Goal: Transaction & Acquisition: Purchase product/service

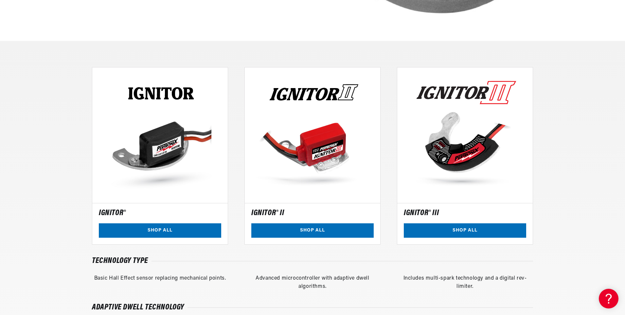
scroll to position [524, 0]
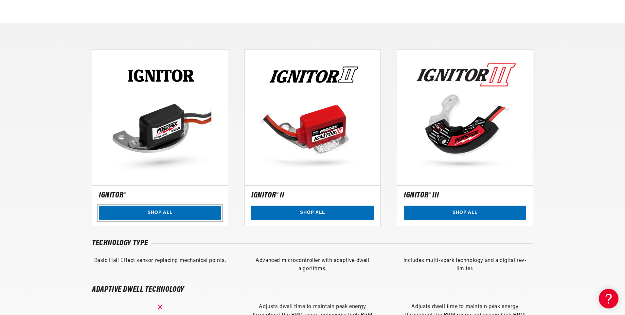
click at [160, 215] on link "SHOP ALL" at bounding box center [160, 213] width 122 height 15
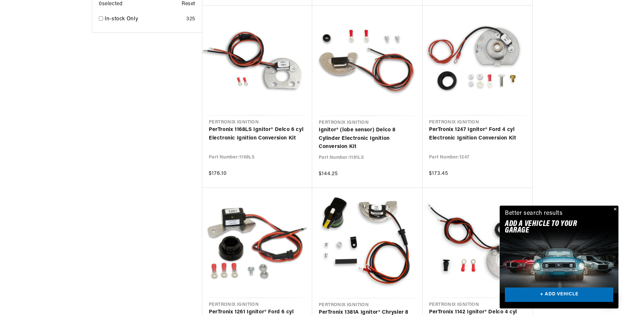
scroll to position [0, 409]
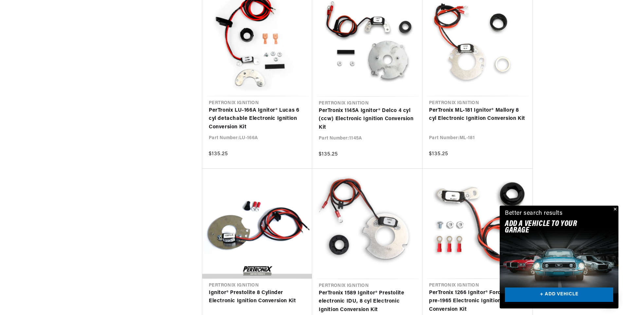
scroll to position [0, 817]
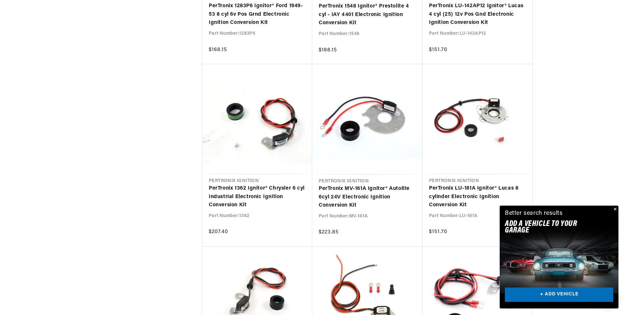
scroll to position [0, 409]
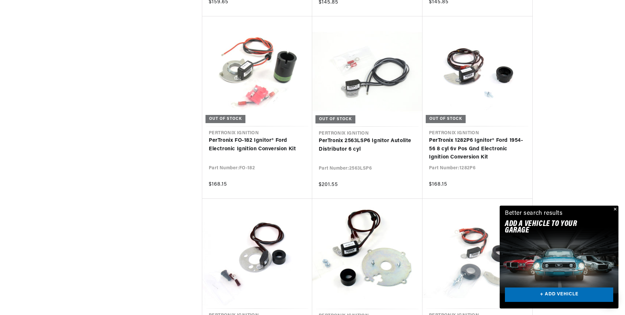
scroll to position [0, 817]
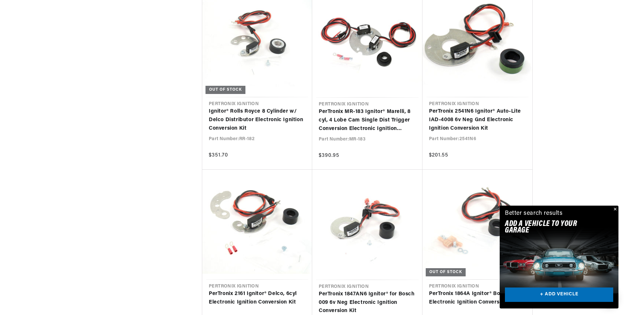
scroll to position [0, 23]
